Goal: Task Accomplishment & Management: Manage account settings

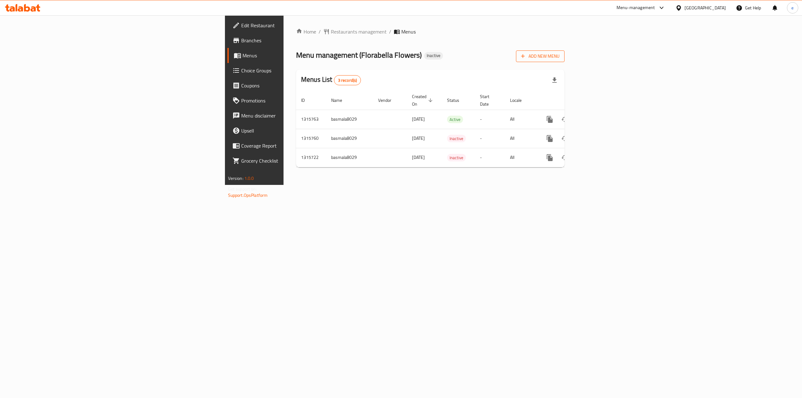
click at [559, 58] on span "Add New Menu" at bounding box center [540, 56] width 39 height 8
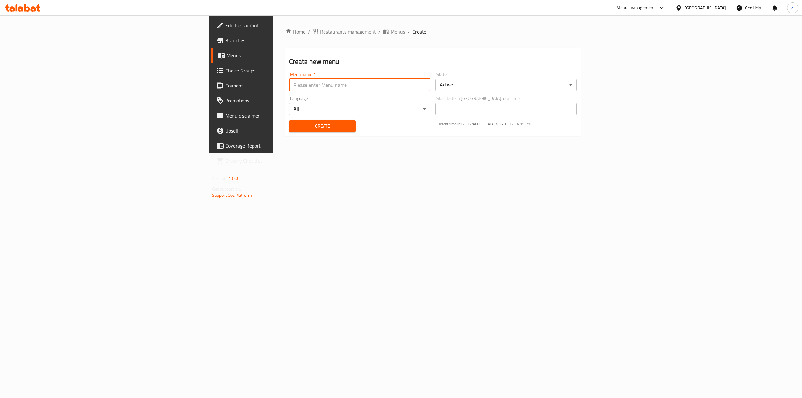
click at [289, 83] on input "text" at bounding box center [359, 85] width 141 height 13
type input "ث"
type input "e"
type input "Ebrahum waleed"
click at [294, 127] on span "Create" at bounding box center [322, 126] width 56 height 8
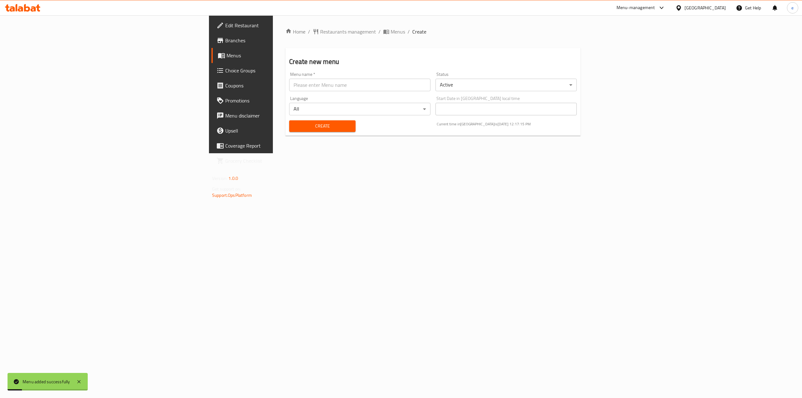
click at [226, 57] on span "Menus" at bounding box center [281, 56] width 111 height 8
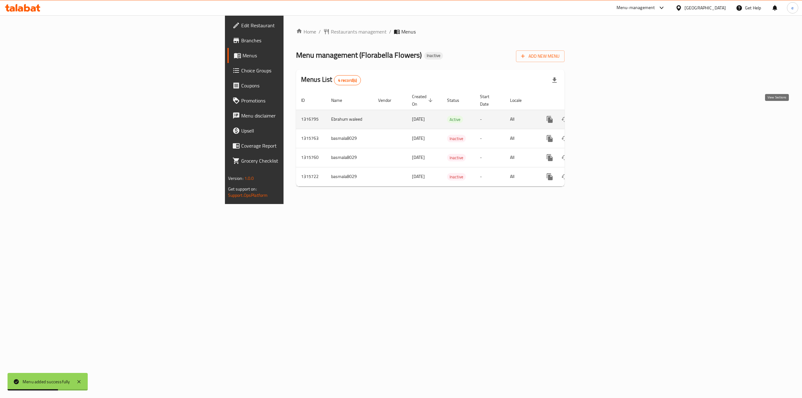
click at [598, 116] on icon "enhanced table" at bounding box center [595, 120] width 8 height 8
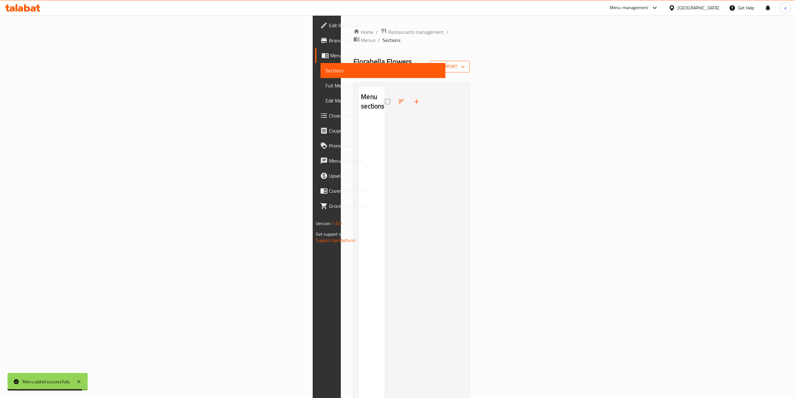
click at [466, 64] on icon "button" at bounding box center [463, 67] width 6 height 6
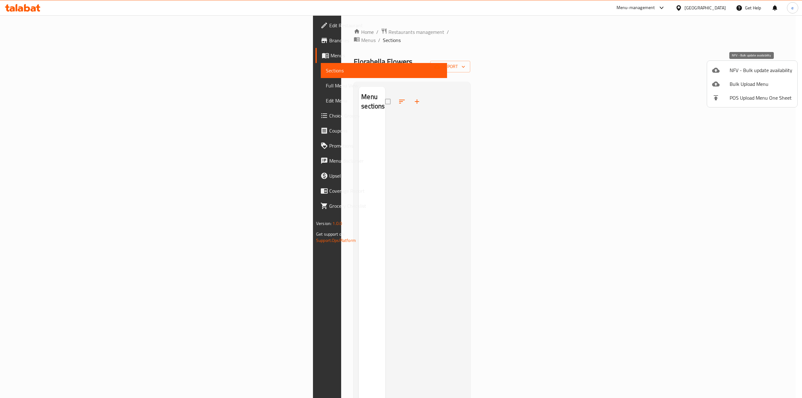
click at [746, 68] on span "NFV - Bulk update availability" at bounding box center [760, 70] width 63 height 8
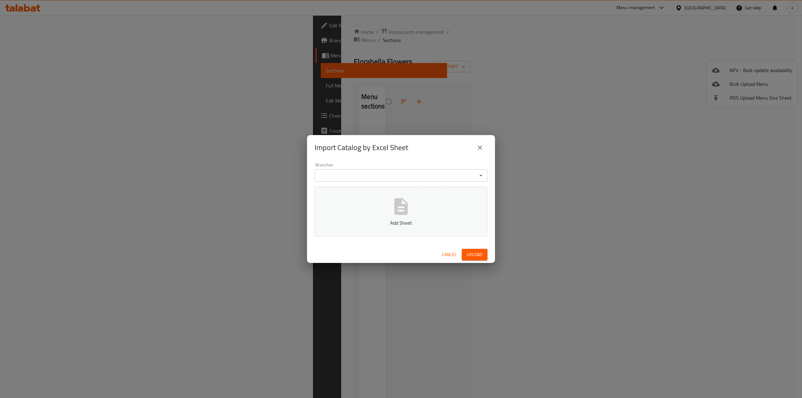
click at [478, 148] on icon "close" at bounding box center [480, 148] width 8 height 8
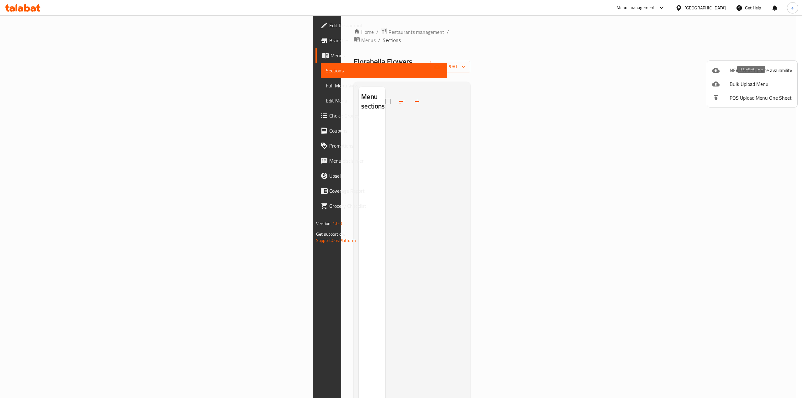
click at [739, 89] on li "Bulk Upload Menu" at bounding box center [752, 84] width 90 height 14
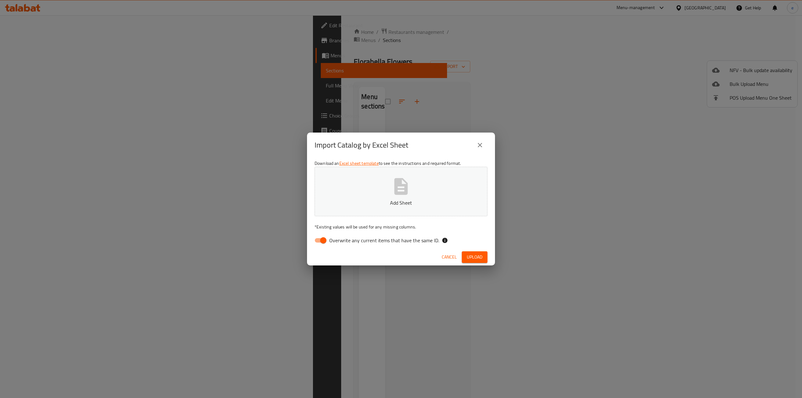
click at [326, 242] on input "Overwrite any current items that have the same ID." at bounding box center [323, 240] width 36 height 12
checkbox input "false"
click at [470, 255] on span "Upload" at bounding box center [475, 257] width 16 height 8
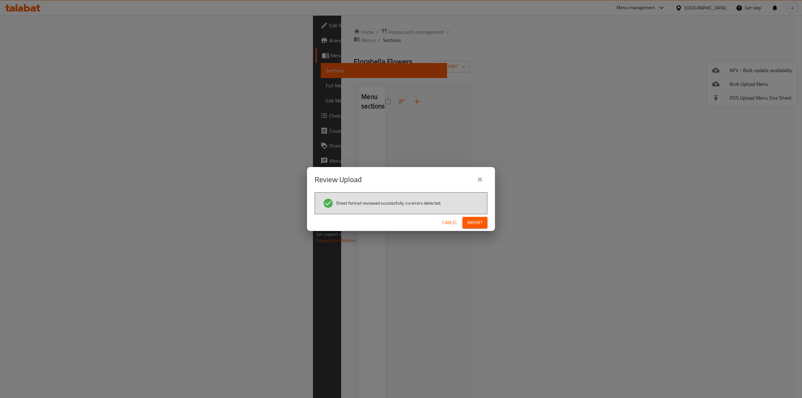
click at [477, 223] on span "Import" at bounding box center [474, 223] width 15 height 8
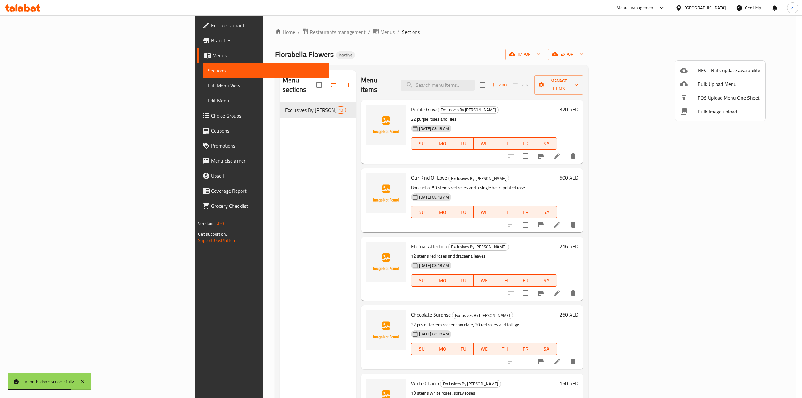
click at [621, 45] on div at bounding box center [401, 199] width 802 height 398
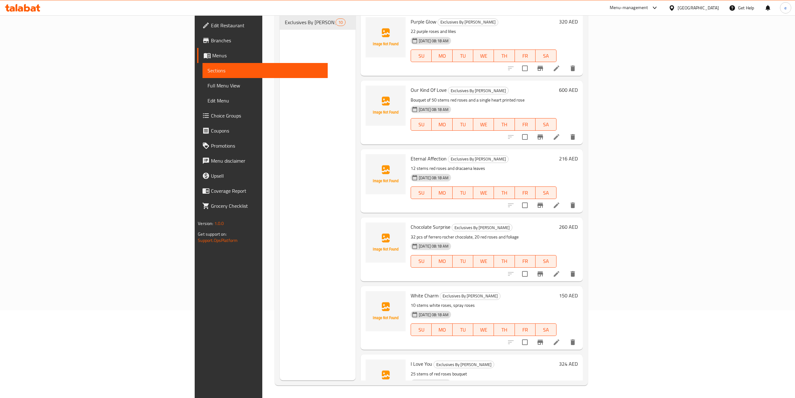
click at [203, 91] on link "Full Menu View" at bounding box center [265, 85] width 125 height 15
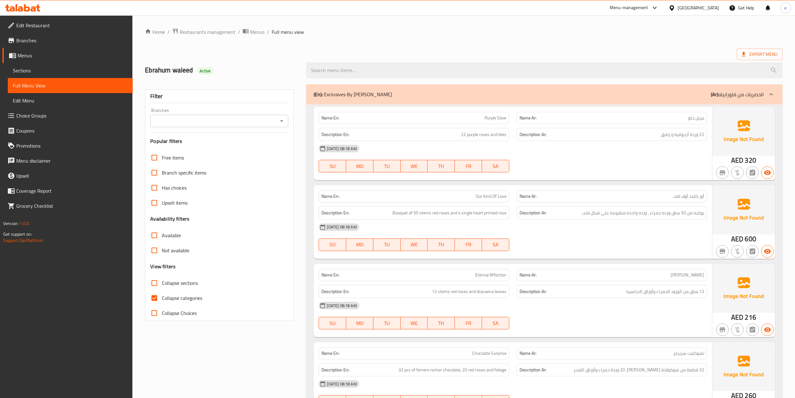
click at [158, 297] on input "Collapse categories" at bounding box center [154, 297] width 15 height 15
checkbox input "false"
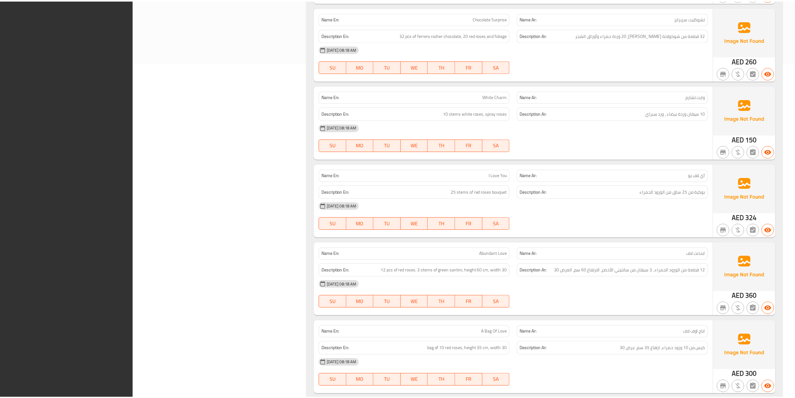
scroll to position [522, 0]
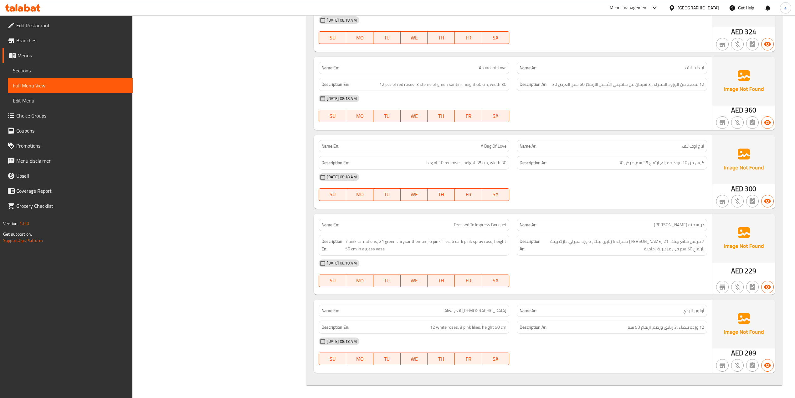
click at [44, 43] on span "Branches" at bounding box center [71, 41] width 111 height 8
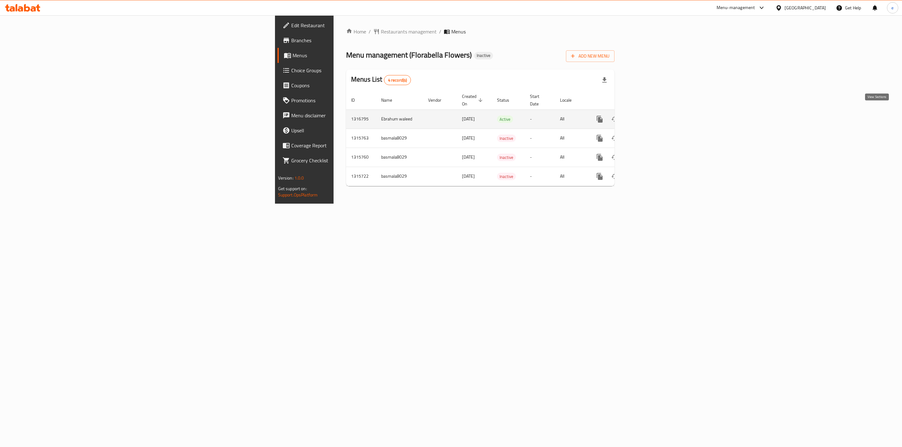
click at [648, 116] on icon "enhanced table" at bounding box center [645, 120] width 8 height 8
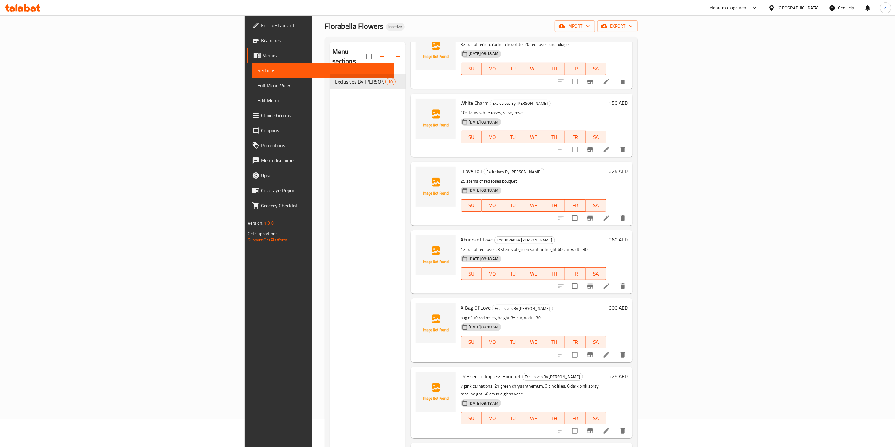
scroll to position [88, 0]
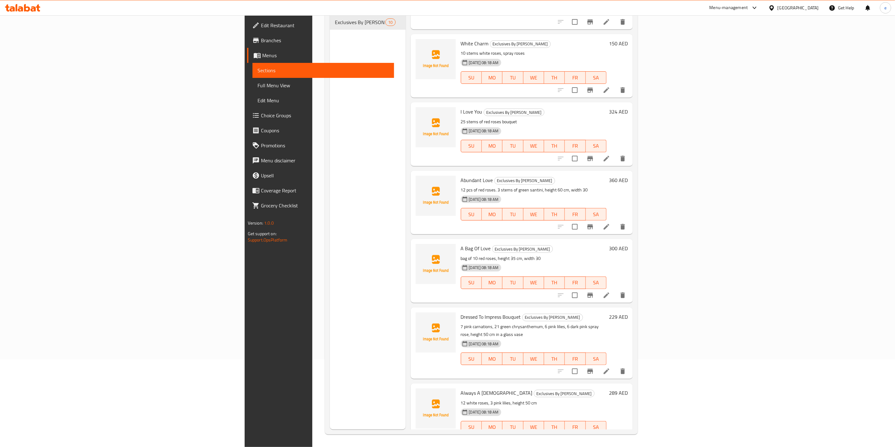
click at [257, 85] on span "Full Menu View" at bounding box center [323, 86] width 132 height 8
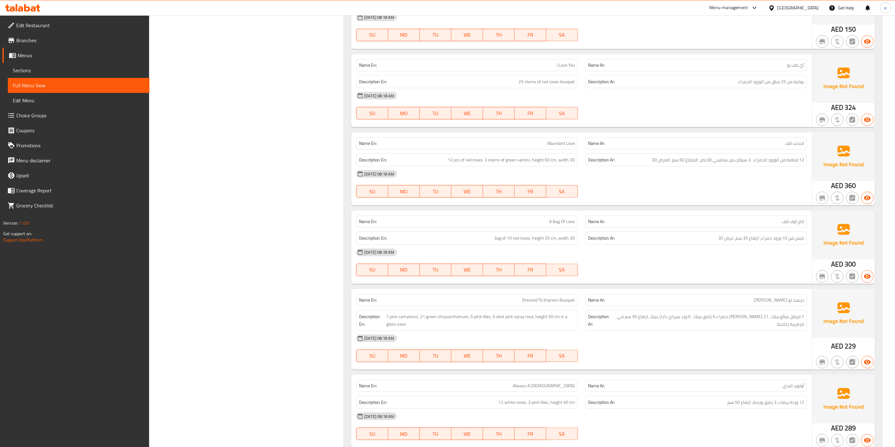
scroll to position [474, 0]
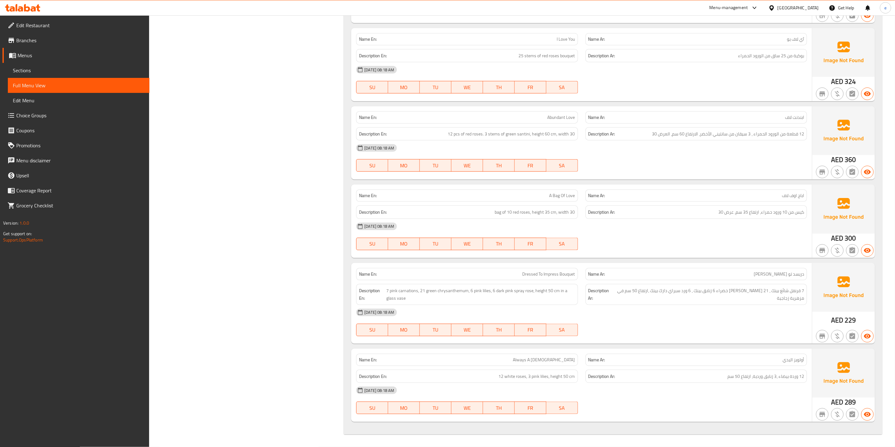
click at [43, 70] on span "Sections" at bounding box center [79, 71] width 132 height 8
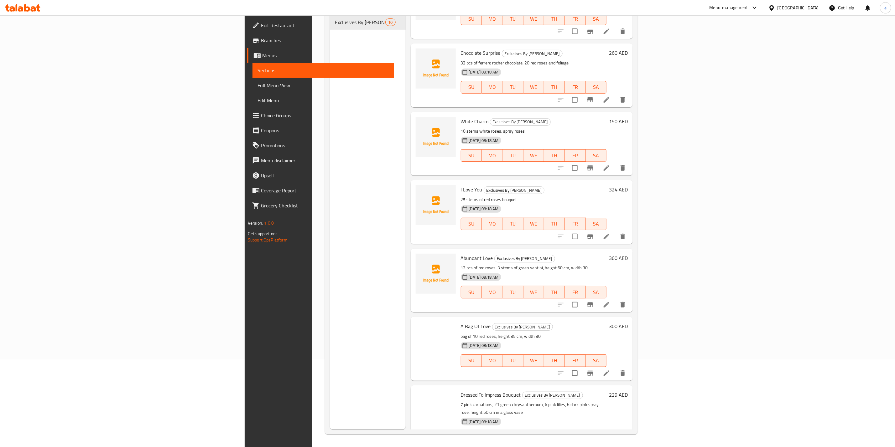
scroll to position [252, 0]
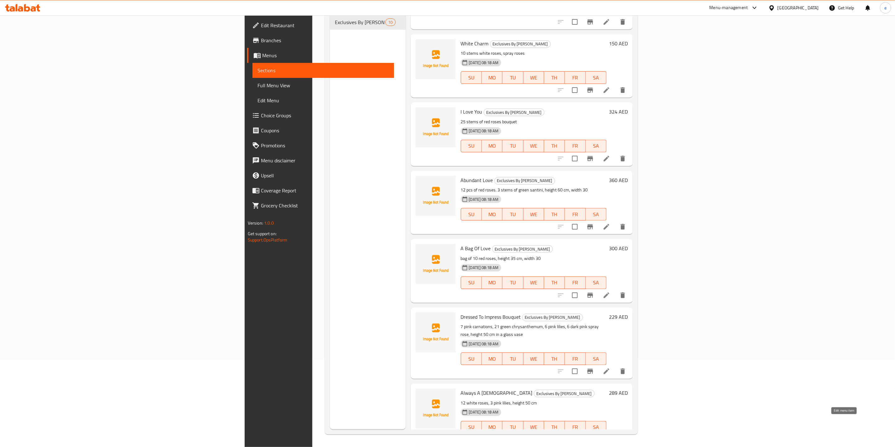
click at [610, 436] on icon at bounding box center [606, 440] width 8 height 8
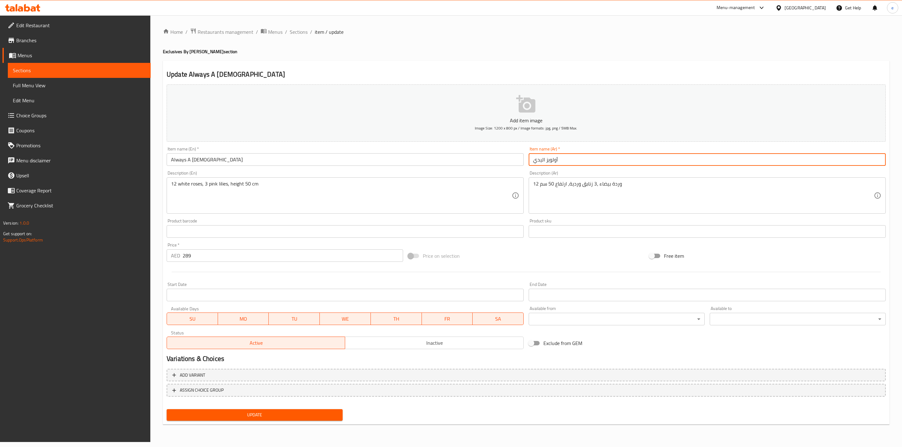
click at [542, 161] on input "أولويز اليدي" at bounding box center [707, 159] width 357 height 13
click at [543, 160] on input "أولويز اليدي" at bounding box center [707, 159] width 357 height 13
click at [556, 159] on input "أولويز ليدي" at bounding box center [707, 159] width 357 height 13
click at [543, 159] on input "أولويز ليدي" at bounding box center [707, 159] width 357 height 13
paste input "أ"
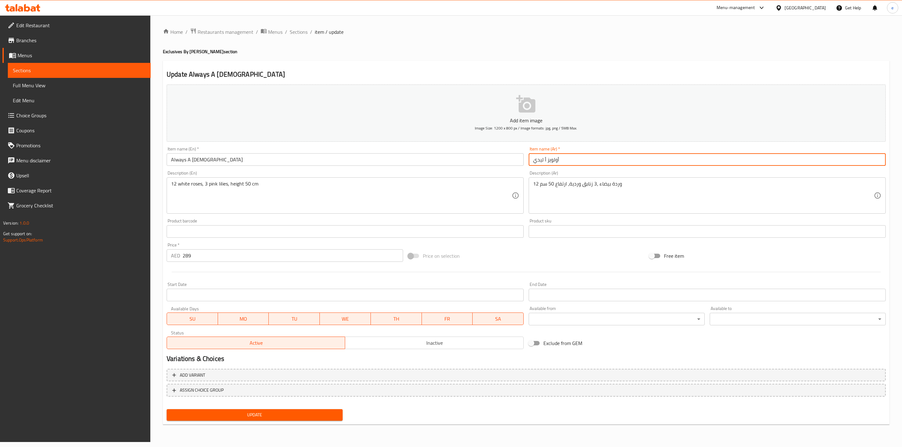
type input "أولويز أ ليدي"
click at [300, 418] on span "Update" at bounding box center [255, 415] width 166 height 8
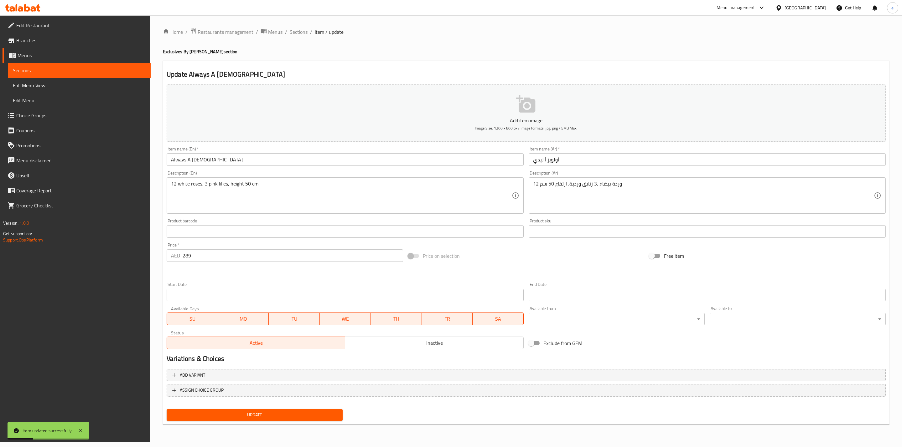
click at [39, 87] on span "Full Menu View" at bounding box center [79, 86] width 133 height 8
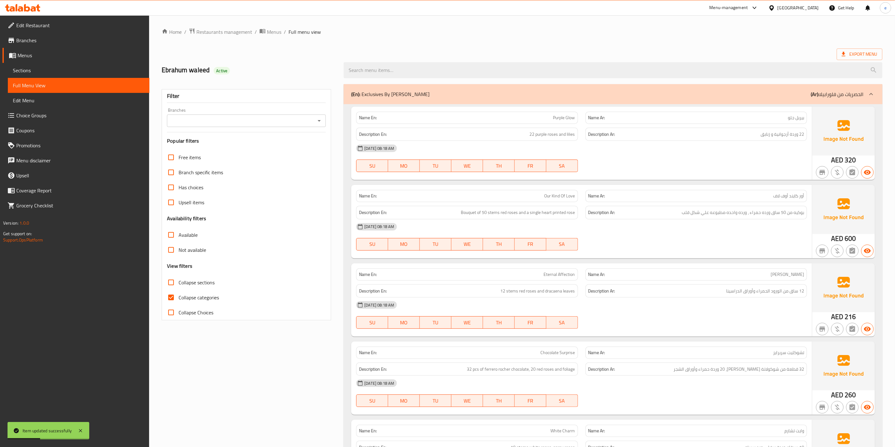
click at [44, 100] on span "Edit Menu" at bounding box center [79, 101] width 132 height 8
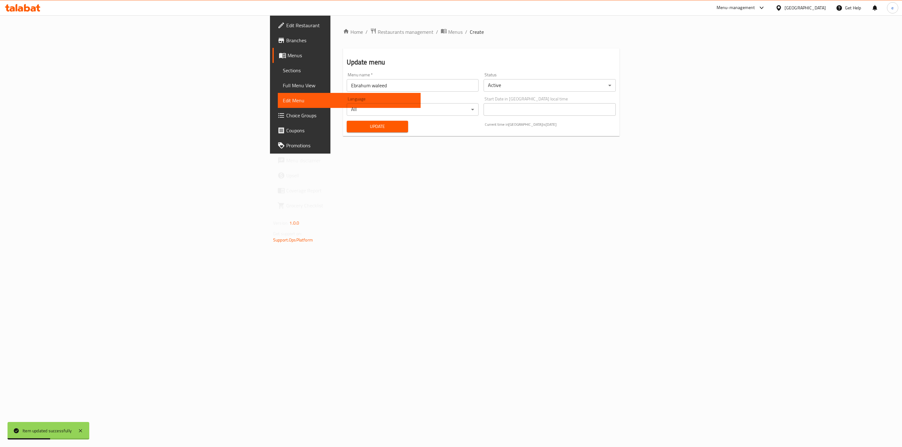
click at [283, 85] on span "Full Menu View" at bounding box center [349, 86] width 133 height 8
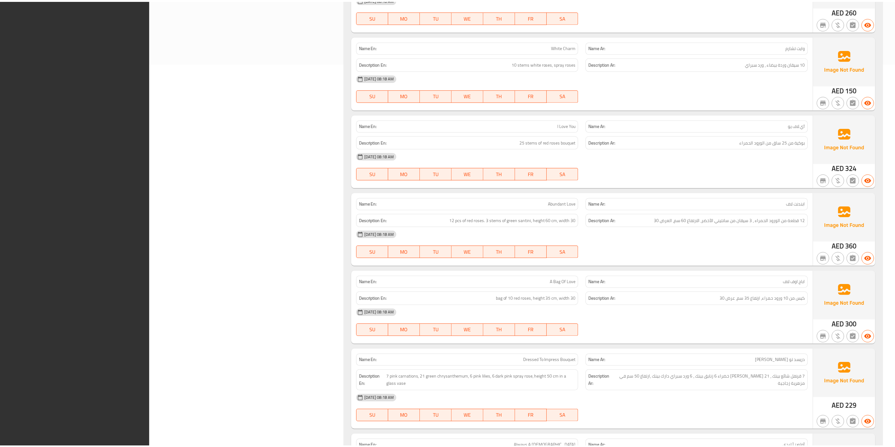
scroll to position [474, 0]
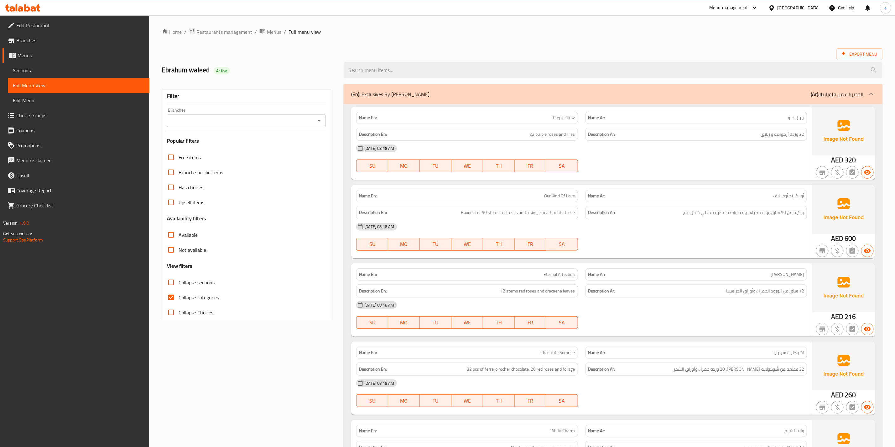
click at [22, 6] on icon at bounding box center [22, 8] width 35 height 8
